Goal: Use online tool/utility: Utilize a website feature to perform a specific function

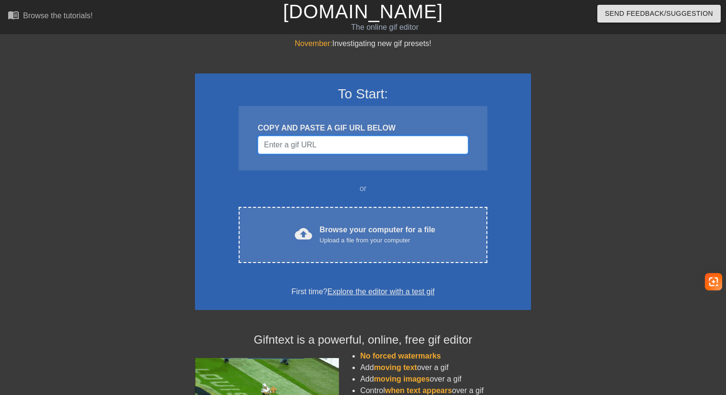
click at [306, 145] on input "Username" at bounding box center [363, 145] width 210 height 18
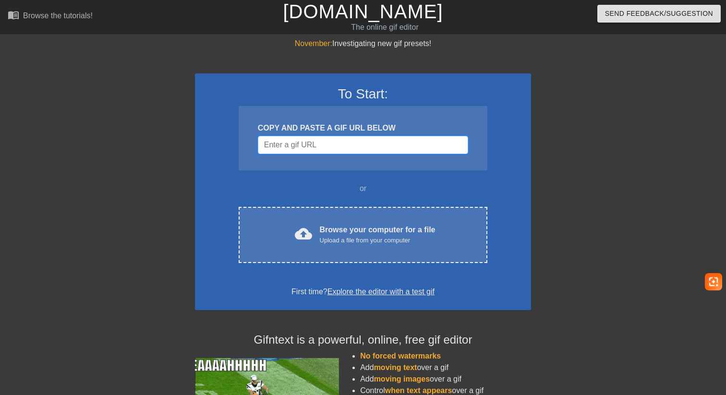
paste input "[URL][DOMAIN_NAME]"
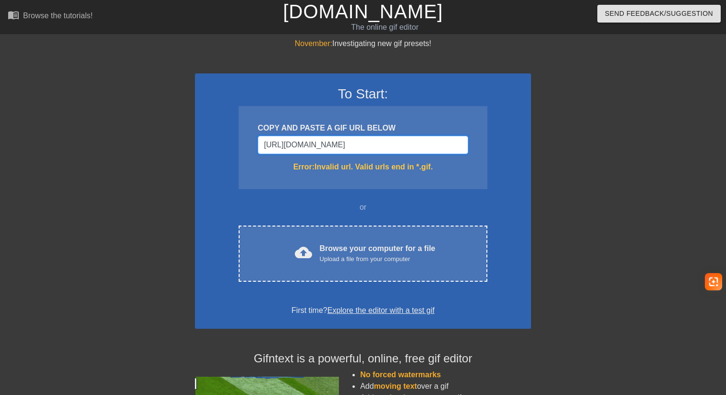
drag, startPoint x: 401, startPoint y: 143, endPoint x: 210, endPoint y: 149, distance: 190.7
click at [210, 149] on div "To Start: COPY AND PASTE A GIF URL BELOW [URL][DOMAIN_NAME] Error: Invalid url.…" at bounding box center [363, 200] width 336 height 255
paste input "[DOMAIN_NAME][URL]"
type input "[URL][DOMAIN_NAME]"
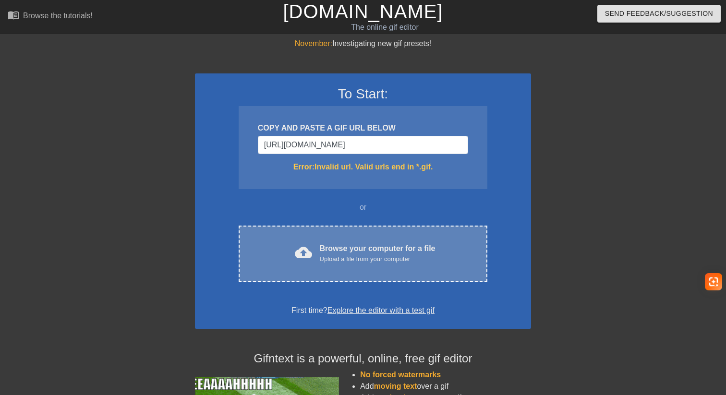
click at [352, 266] on div "cloud_upload Browse your computer for a file Upload a file from your computer C…" at bounding box center [363, 254] width 249 height 56
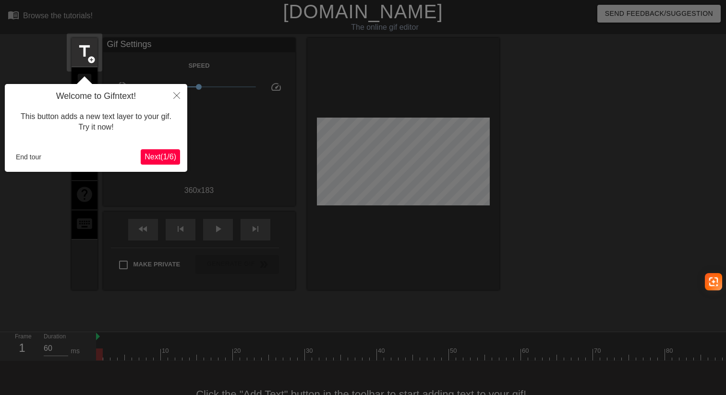
scroll to position [24, 0]
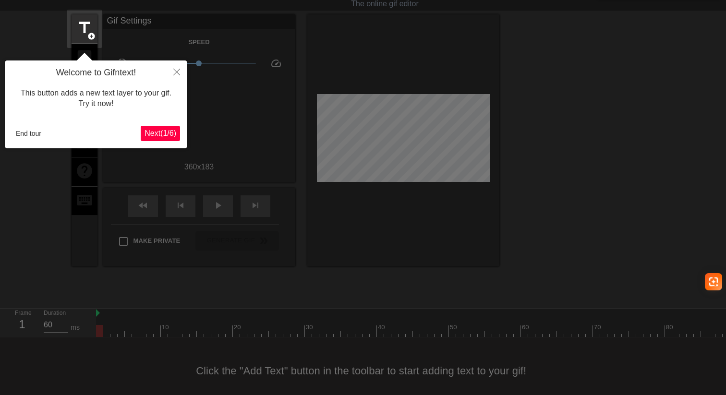
click at [157, 133] on span "Next ( 1 / 6 )" at bounding box center [161, 133] width 32 height 8
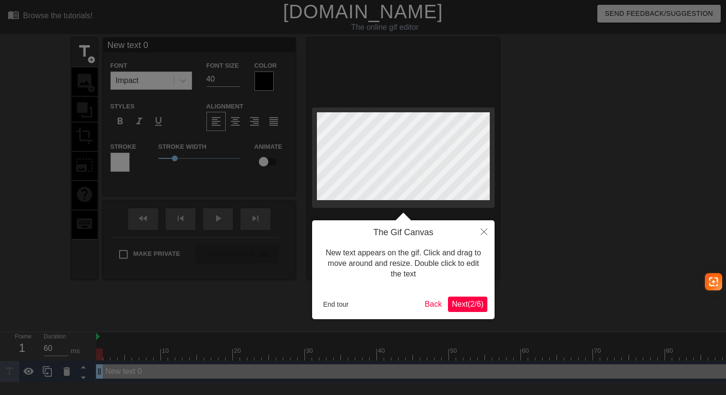
scroll to position [0, 0]
click at [473, 308] on span "Next ( 2 / 6 )" at bounding box center [468, 304] width 32 height 8
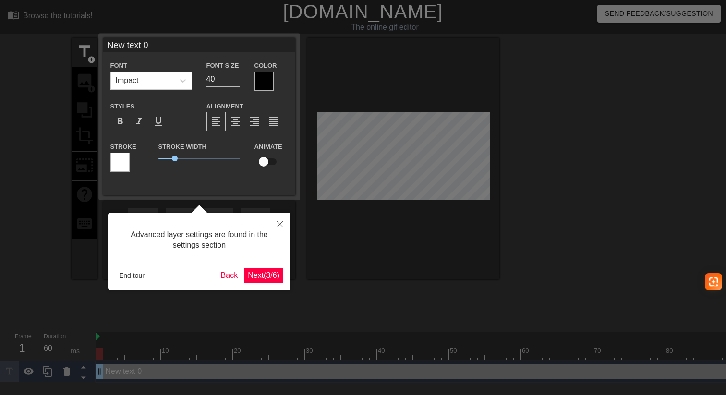
click at [254, 274] on span "Next ( 3 / 6 )" at bounding box center [264, 275] width 32 height 8
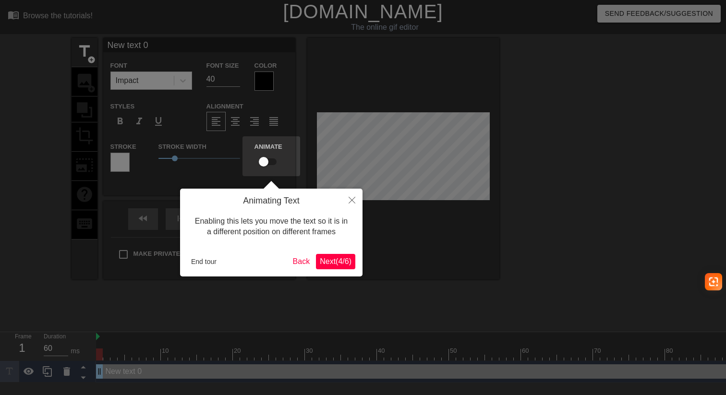
click at [343, 265] on span "Next ( 4 / 6 )" at bounding box center [336, 261] width 32 height 8
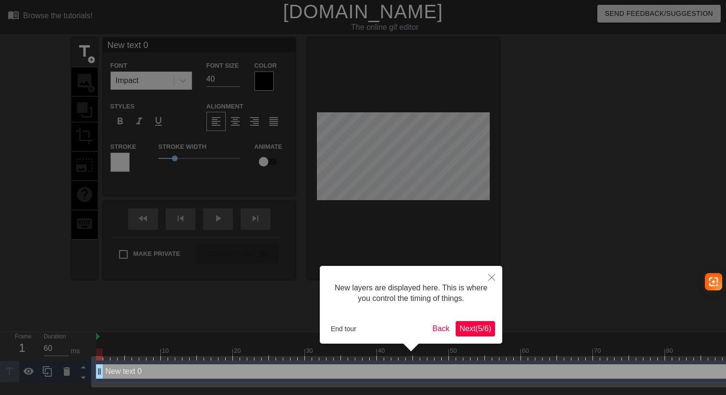
click at [467, 337] on div "New layers are displayed here. This is where you control the timing of things. …" at bounding box center [411, 305] width 182 height 78
click at [474, 332] on span "Next ( 5 / 6 )" at bounding box center [475, 329] width 32 height 8
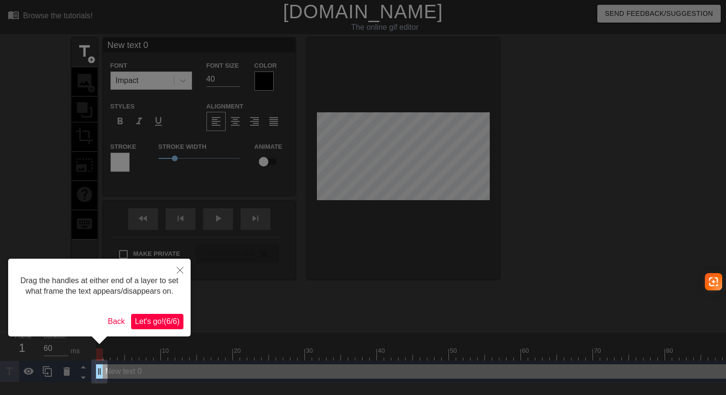
click at [160, 326] on span "Let's go! ( 6 / 6 )" at bounding box center [157, 321] width 45 height 8
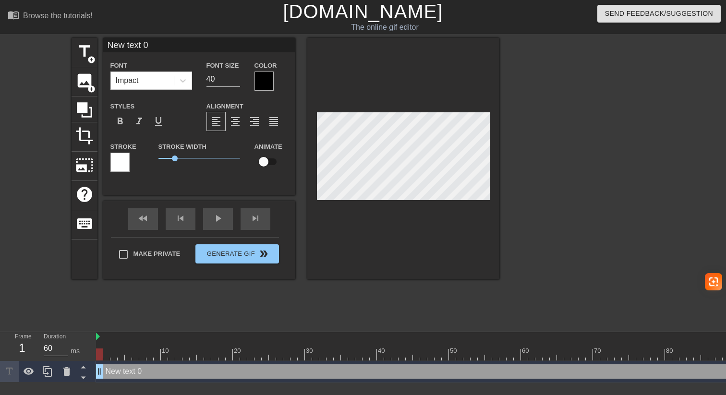
click at [119, 163] on div at bounding box center [119, 162] width 19 height 19
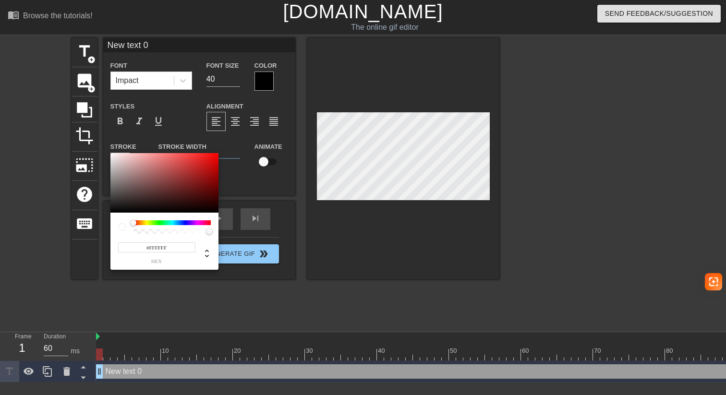
type input "#D6C5C5"
click at [119, 163] on div at bounding box center [164, 183] width 108 height 60
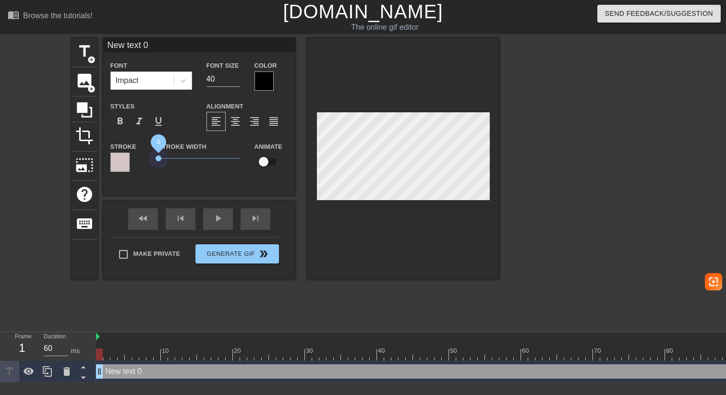
drag, startPoint x: 174, startPoint y: 159, endPoint x: 139, endPoint y: 170, distance: 37.2
click at [139, 170] on div "Stroke Stroke Width 0 Animate" at bounding box center [199, 161] width 192 height 40
click at [85, 113] on icon at bounding box center [84, 110] width 18 height 18
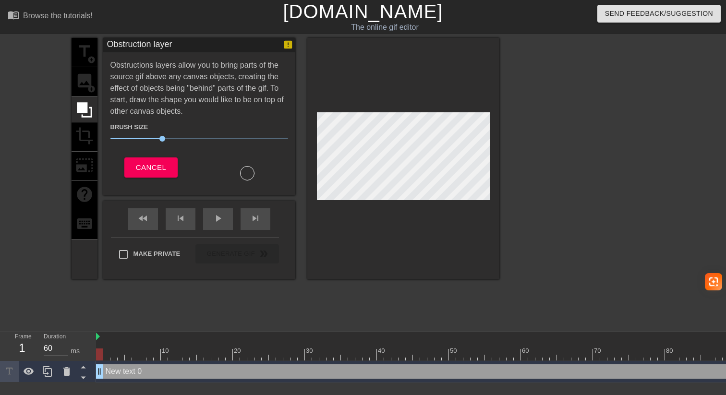
click at [83, 77] on div "title add_circle image add_circle crop photo_size_select_large help keyboard" at bounding box center [85, 158] width 26 height 241
click at [248, 336] on div at bounding box center [672, 337] width 1152 height 10
click at [160, 169] on span "Cancel" at bounding box center [151, 167] width 30 height 12
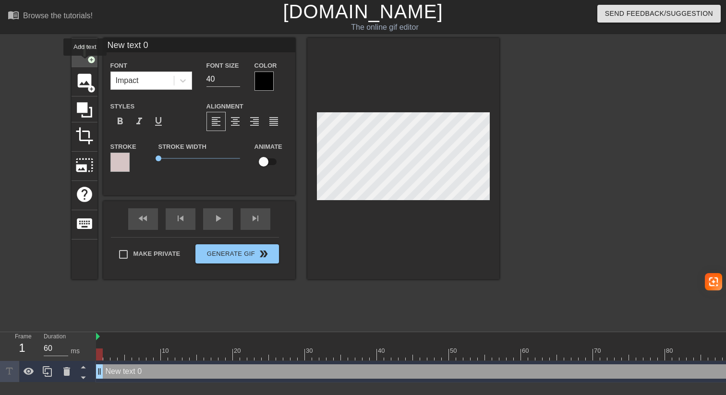
click at [85, 62] on div "title add_circle" at bounding box center [85, 52] width 26 height 29
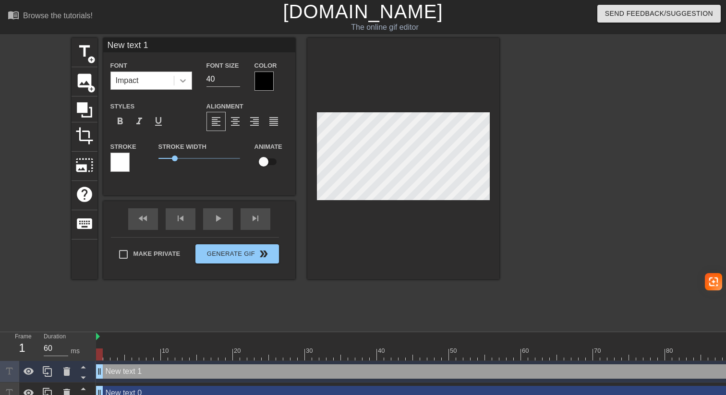
click at [183, 80] on icon at bounding box center [183, 81] width 10 height 10
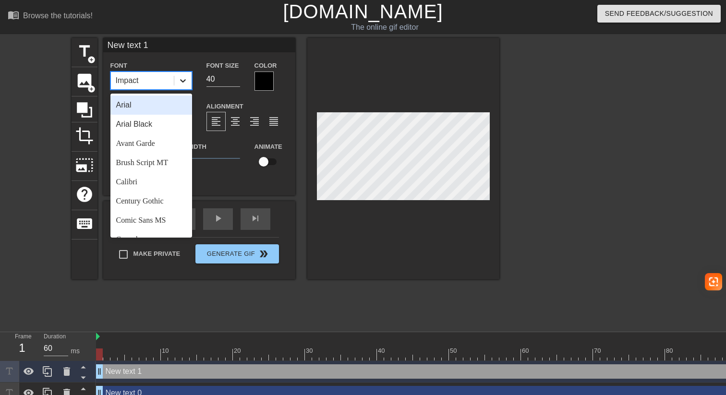
click at [183, 80] on icon at bounding box center [183, 81] width 10 height 10
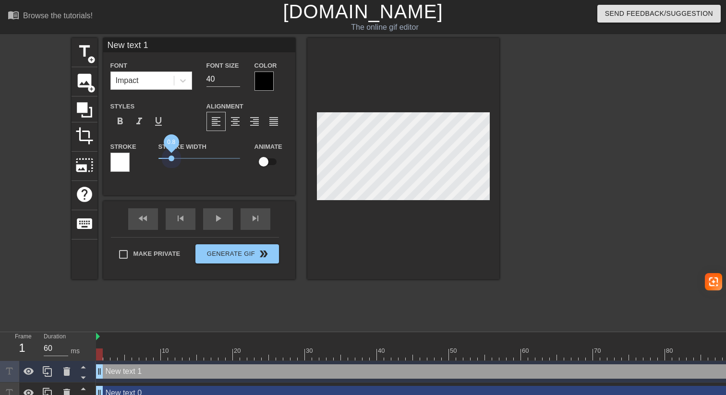
drag, startPoint x: 180, startPoint y: 156, endPoint x: 171, endPoint y: 164, distance: 11.9
click at [171, 164] on span "0.8" at bounding box center [199, 159] width 82 height 12
type input "New text 0"
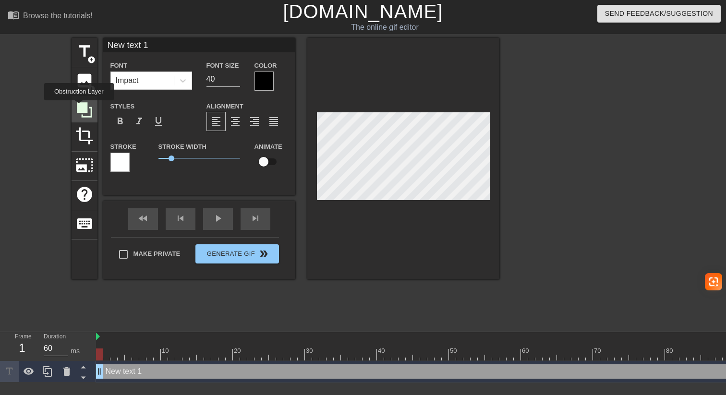
click at [80, 107] on icon at bounding box center [84, 109] width 15 height 15
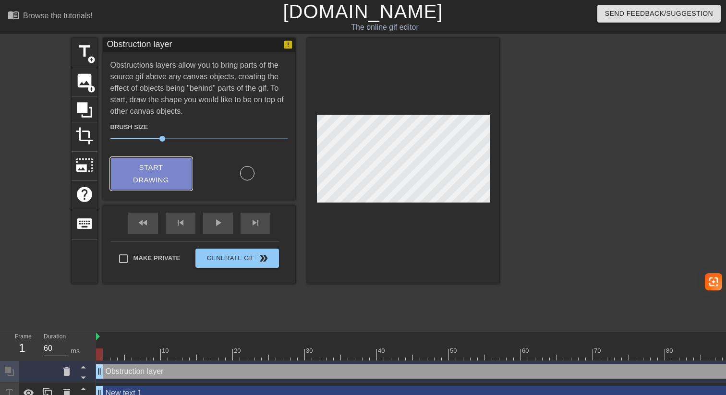
click at [164, 172] on span "Start Drawing" at bounding box center [151, 173] width 59 height 25
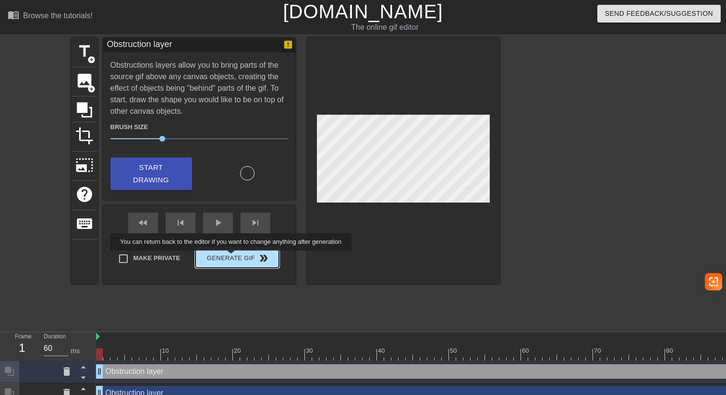
click at [237, 257] on button "Generate Gif double_arrow" at bounding box center [236, 258] width 83 height 19
